Goal: Participate in discussion: Engage in conversation with other users on a specific topic

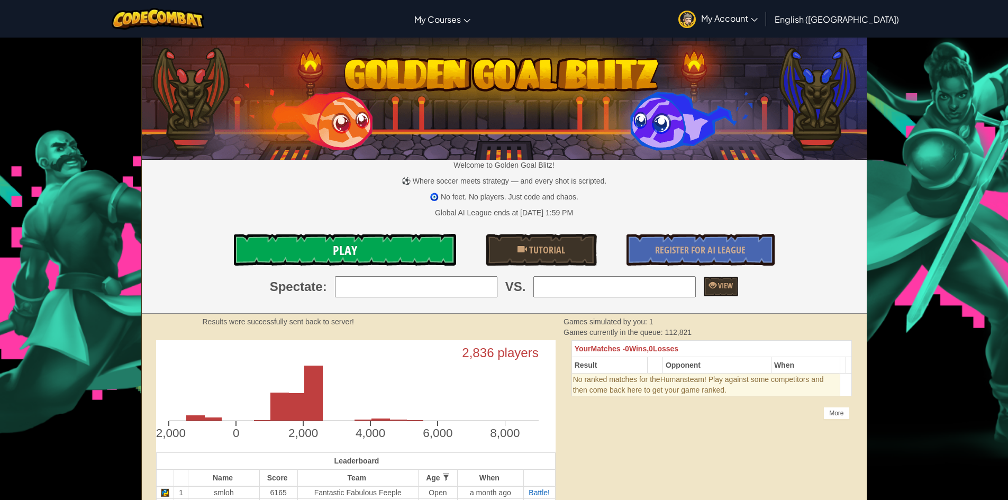
click at [406, 245] on link "Play" at bounding box center [345, 250] width 222 height 32
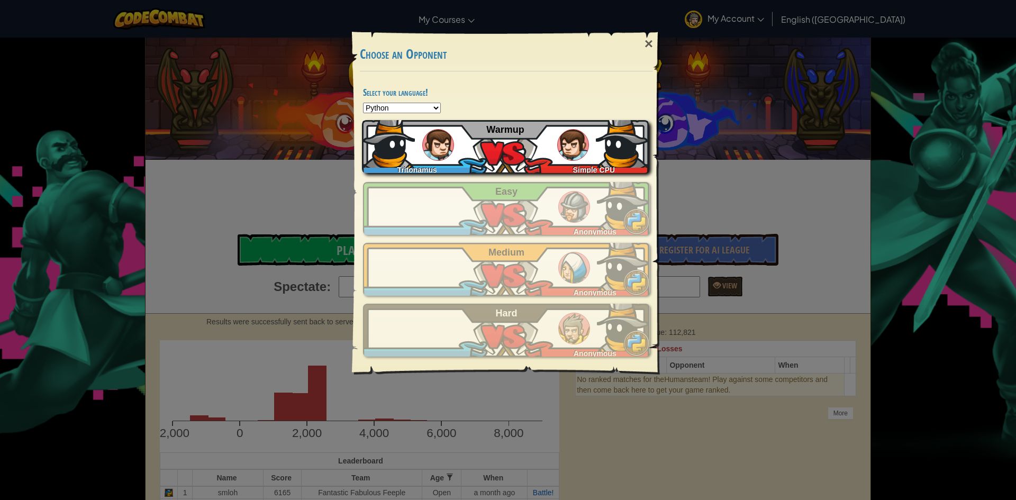
click at [553, 132] on div "Tritonamus Simple CPU Warmup" at bounding box center [505, 146] width 287 height 53
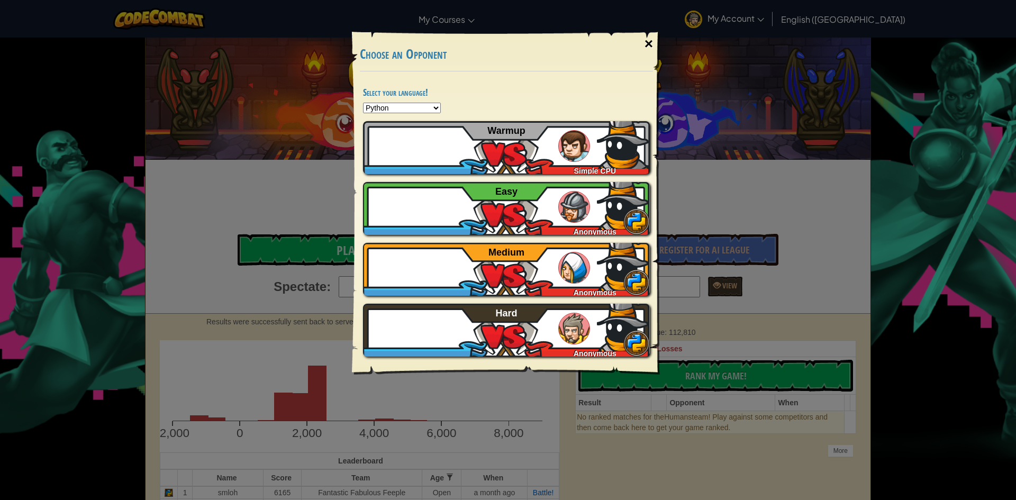
click at [651, 48] on div "×" at bounding box center [649, 44] width 24 height 31
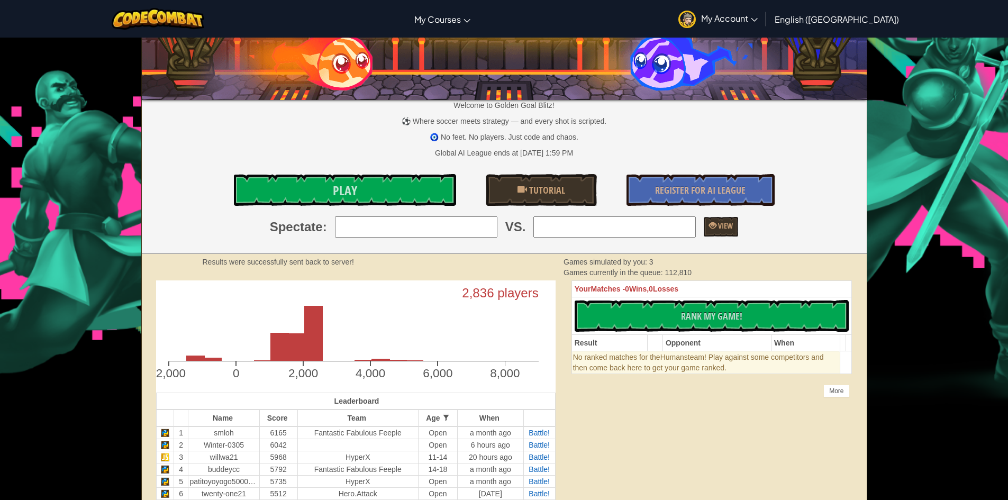
scroll to position [53, 0]
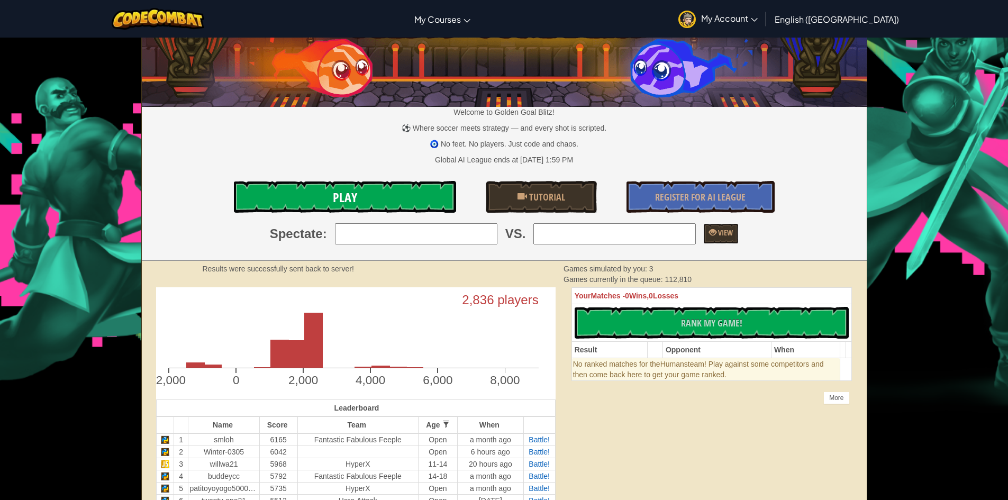
click at [404, 199] on link "Play" at bounding box center [345, 197] width 222 height 32
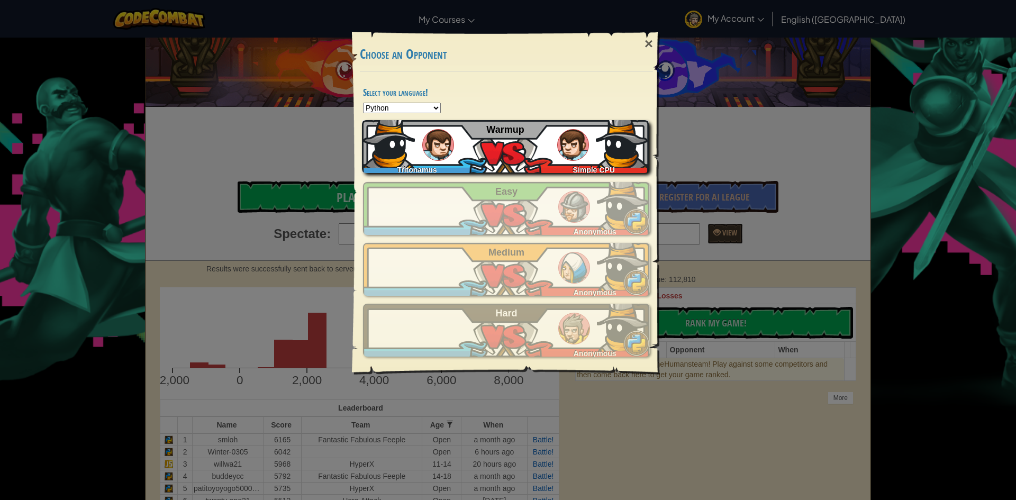
click at [590, 143] on div "Tritonamus Simple CPU Warmup" at bounding box center [505, 146] width 287 height 53
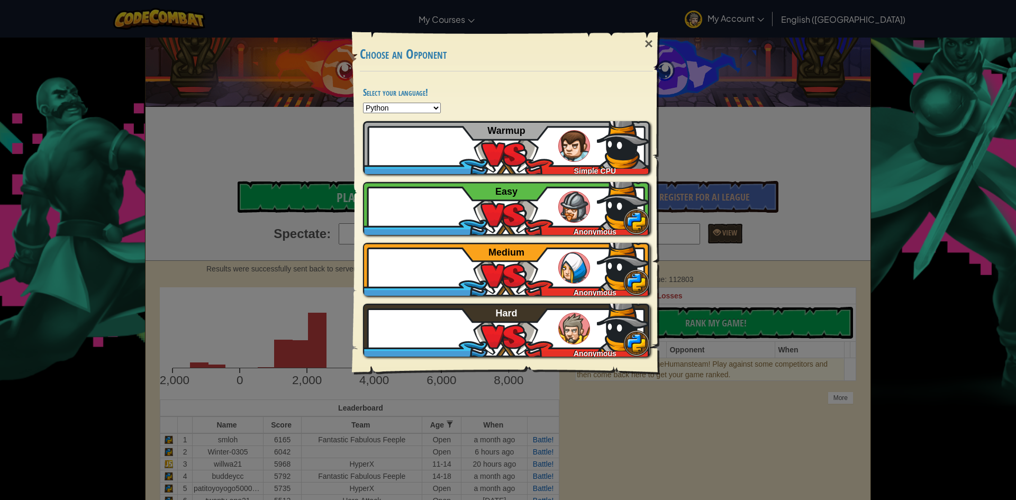
click at [371, 111] on select "Python JavaScript CoffeeScript Lua C++ Java (Experimental)" at bounding box center [402, 108] width 78 height 11
click at [428, 79] on div "Select your language! Python JavaScript CoffeeScript Lua C++ Java (Experimental…" at bounding box center [506, 223] width 308 height 304
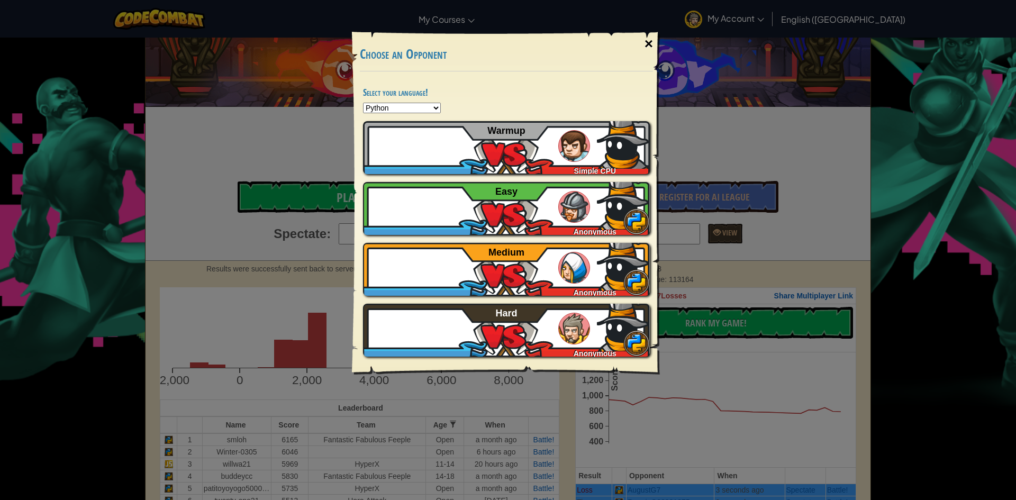
click at [646, 52] on div "×" at bounding box center [649, 44] width 24 height 31
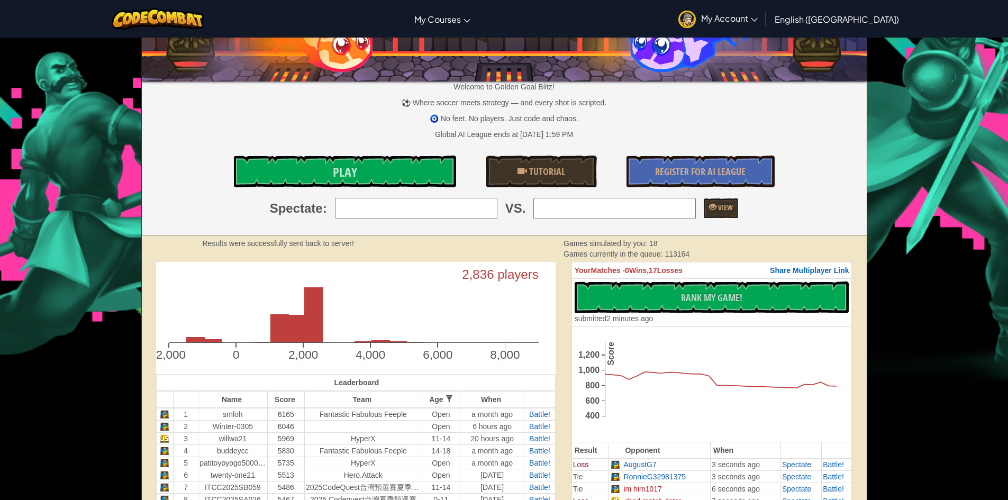
scroll to position [0, 0]
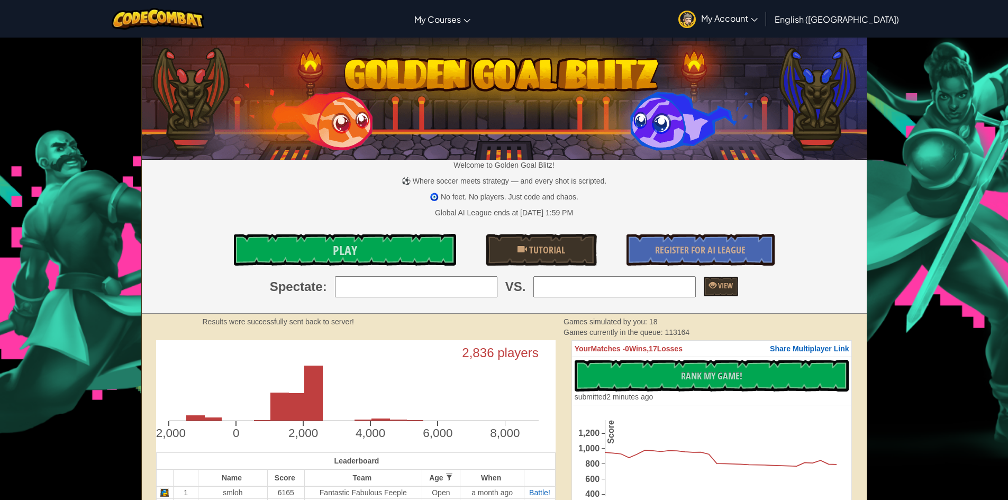
click at [483, 292] on input "search" at bounding box center [416, 286] width 162 height 21
type input "14: Marcus-nap-90132"
click at [640, 291] on input "search" at bounding box center [614, 286] width 162 height 21
type input "15: ℭ𝔥𝔦𝔯𝔬𝔫"
drag, startPoint x: 727, startPoint y: 282, endPoint x: 716, endPoint y: 278, distance: 11.7
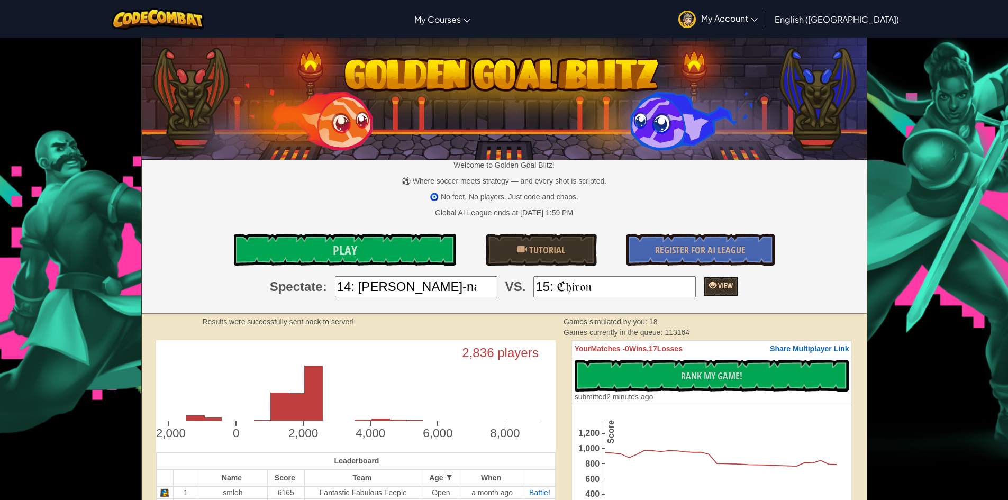
click at [716, 278] on link "View" at bounding box center [721, 287] width 34 height 20
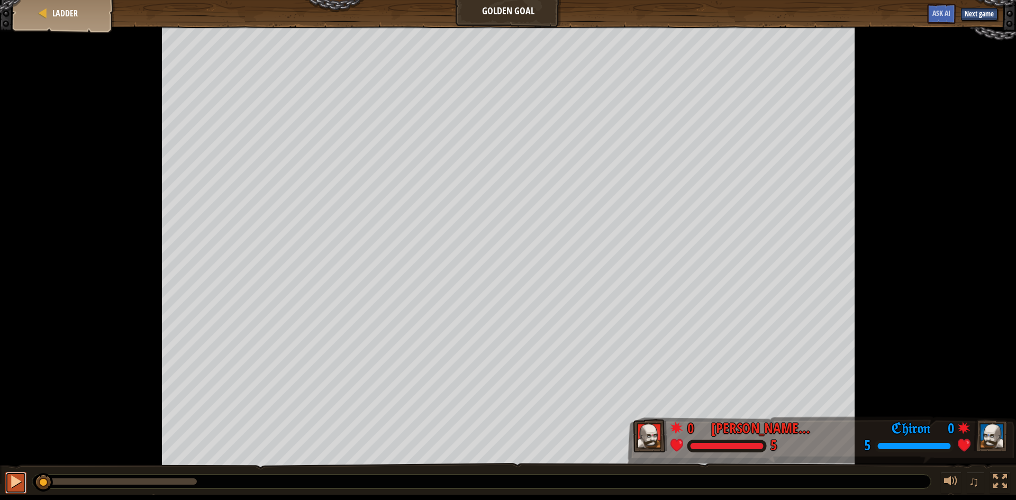
click at [10, 483] on div at bounding box center [16, 482] width 14 height 14
click at [48, 17] on div "Ladder" at bounding box center [63, 13] width 85 height 26
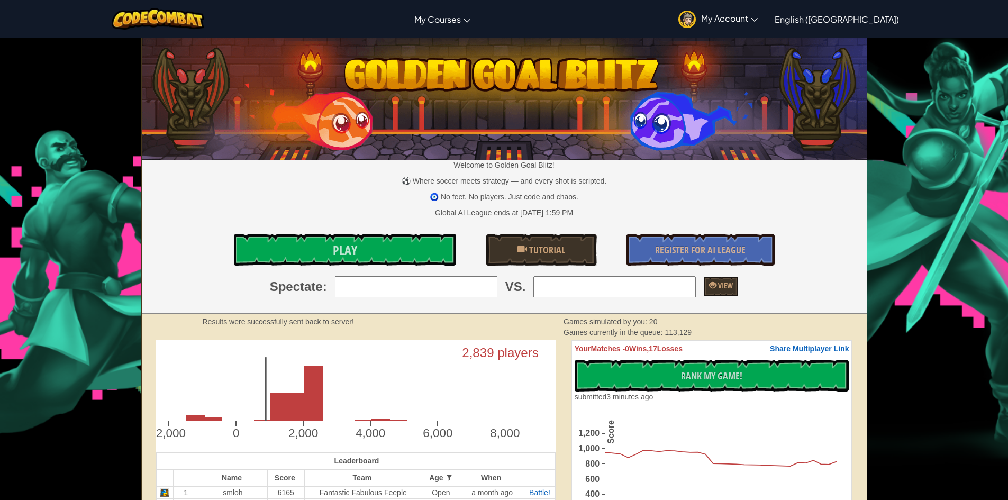
click at [677, 348] on span "Losses" at bounding box center [669, 349] width 25 height 8
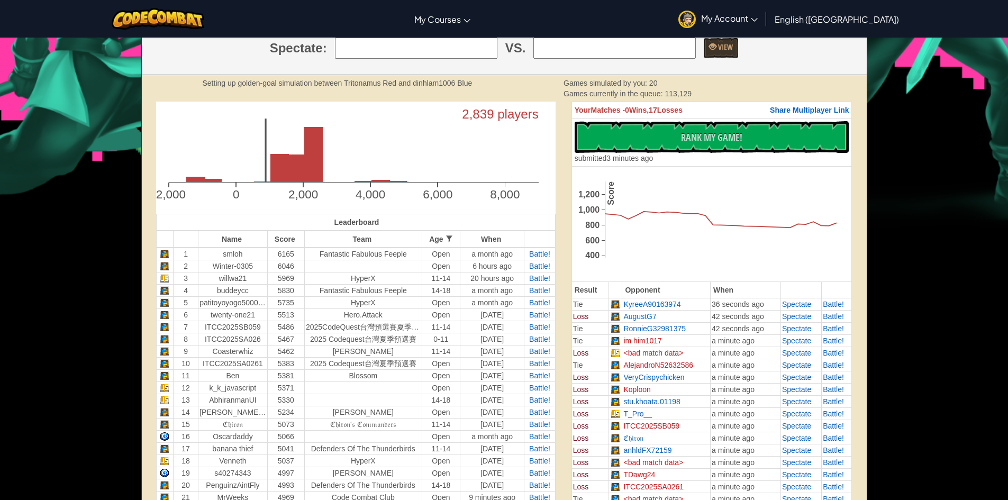
scroll to position [106, 0]
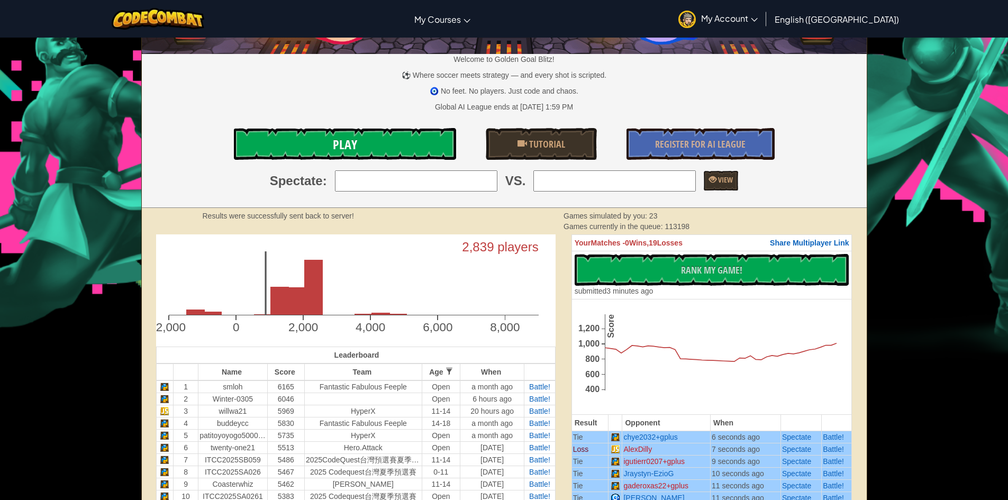
click at [390, 142] on link "Play" at bounding box center [345, 144] width 222 height 32
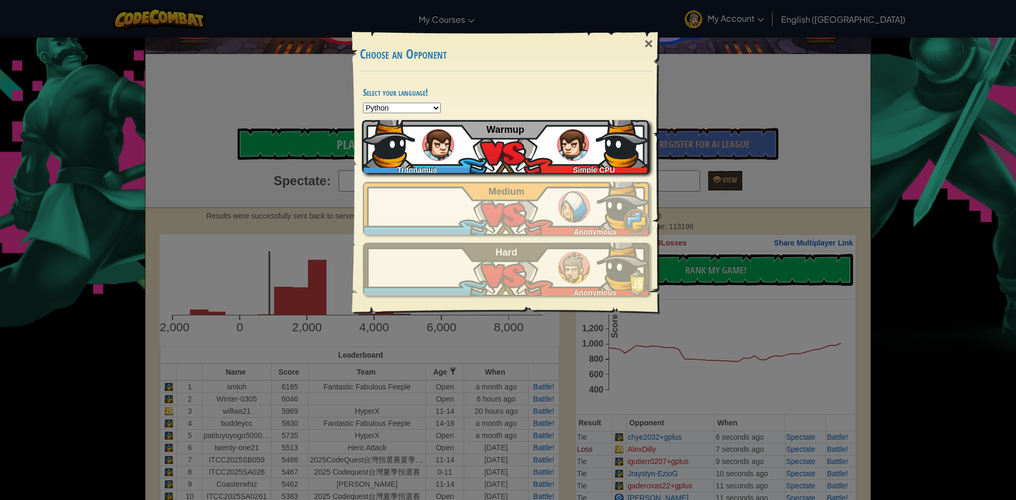
click at [497, 146] on div "Tritonamus Simple CPU Warmup" at bounding box center [505, 146] width 287 height 53
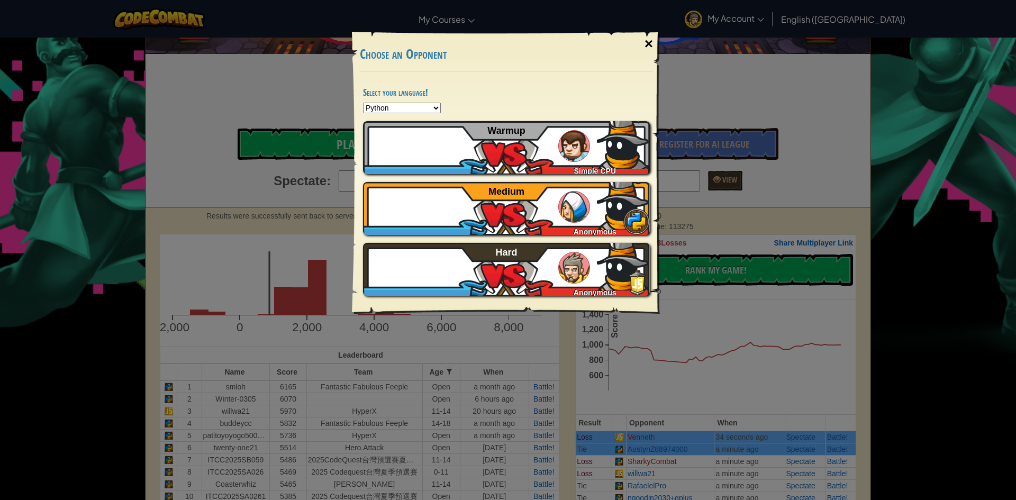
click at [640, 41] on div "×" at bounding box center [649, 44] width 24 height 31
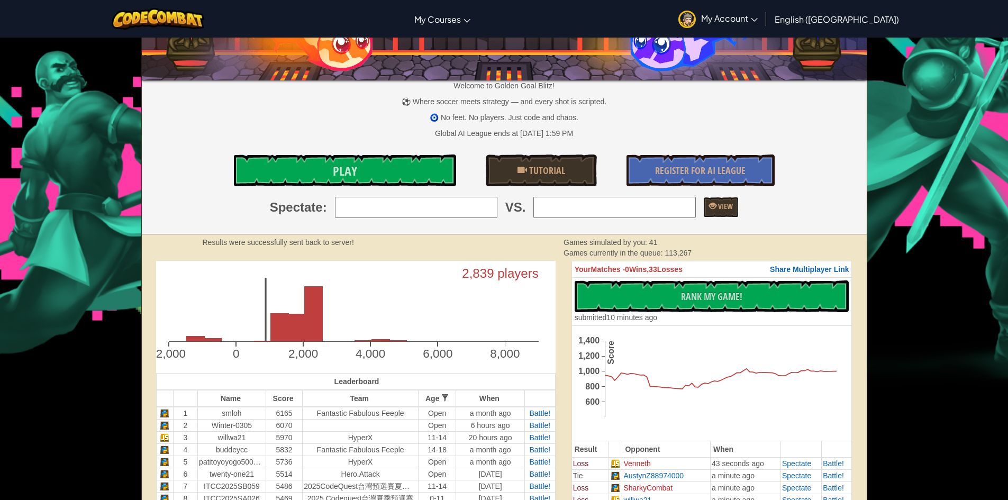
scroll to position [0, 0]
